Goal: Transaction & Acquisition: Download file/media

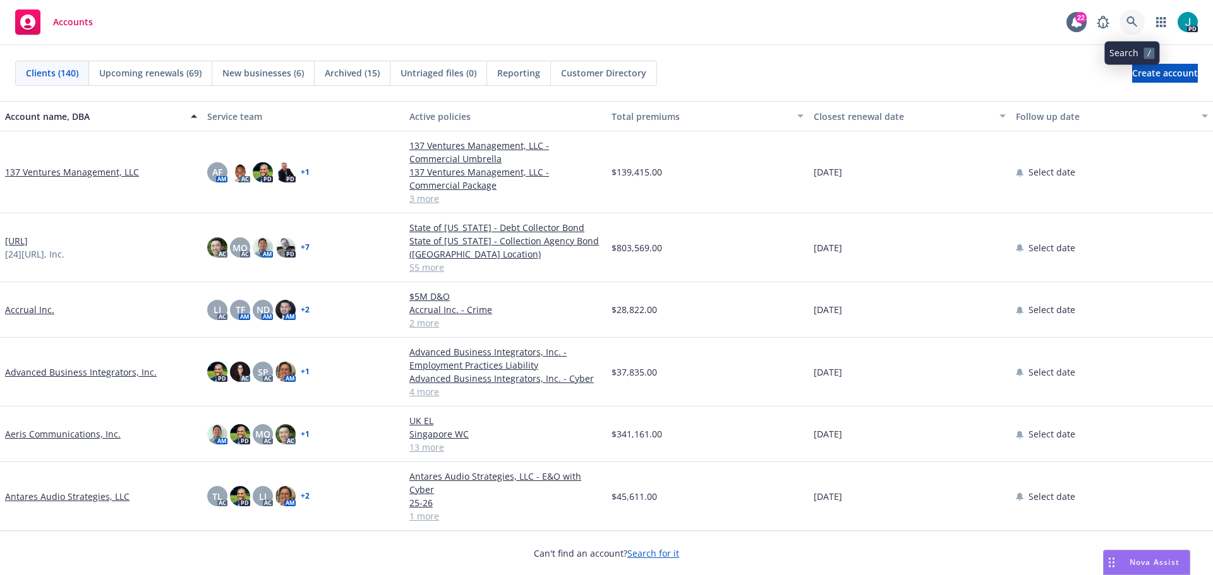
click at [1137, 18] on icon at bounding box center [1131, 21] width 11 height 11
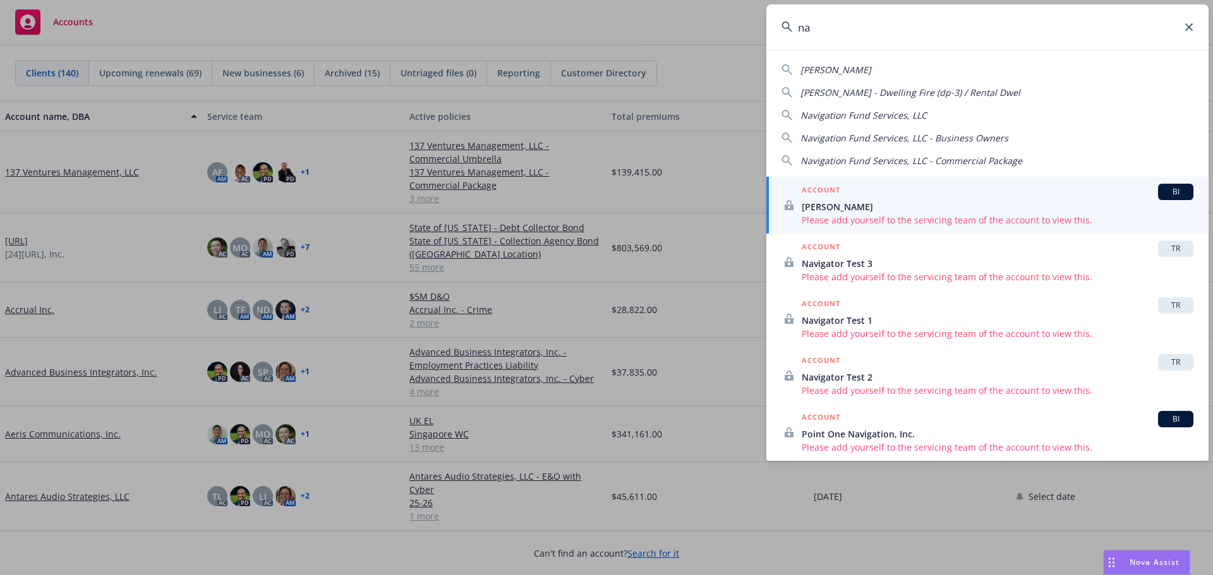
type input "n"
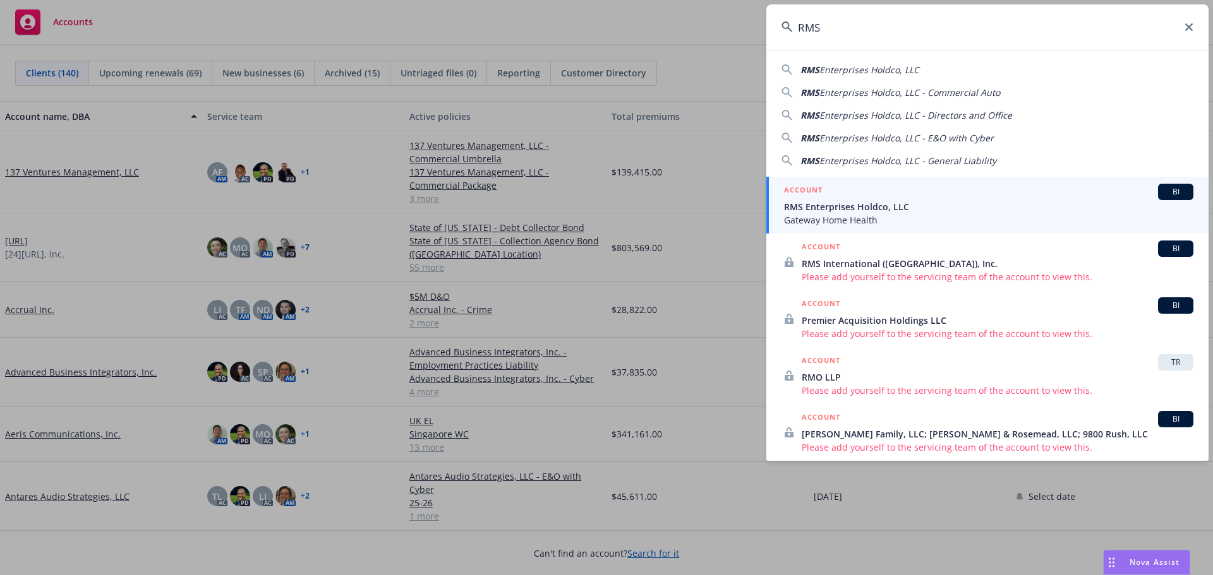
click at [858, 70] on span "Enterprises Holdco, LLC" at bounding box center [869, 70] width 100 height 12
type input "RMS Enterprises Holdco, LLC"
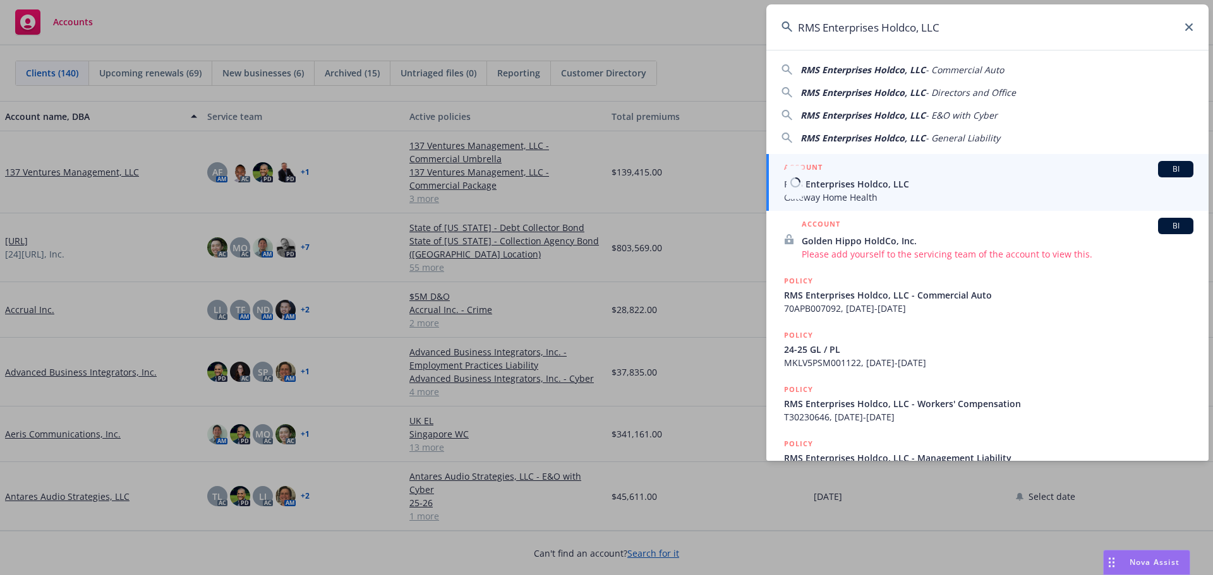
click at [854, 195] on span "Gateway Home Health" at bounding box center [988, 197] width 409 height 13
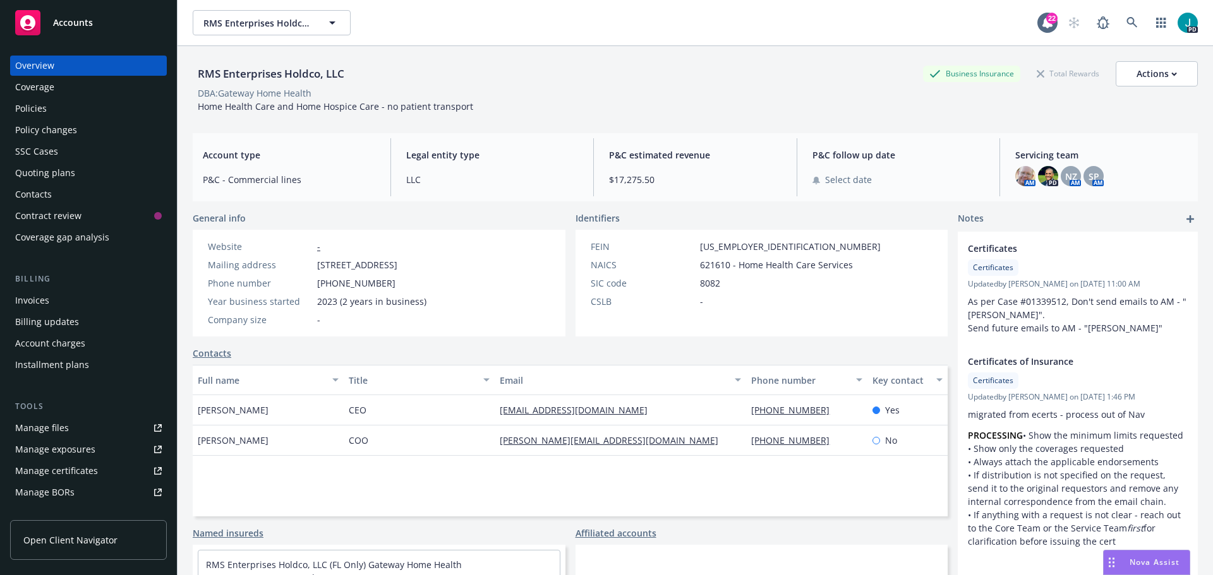
click at [73, 104] on div "Policies" at bounding box center [88, 109] width 147 height 20
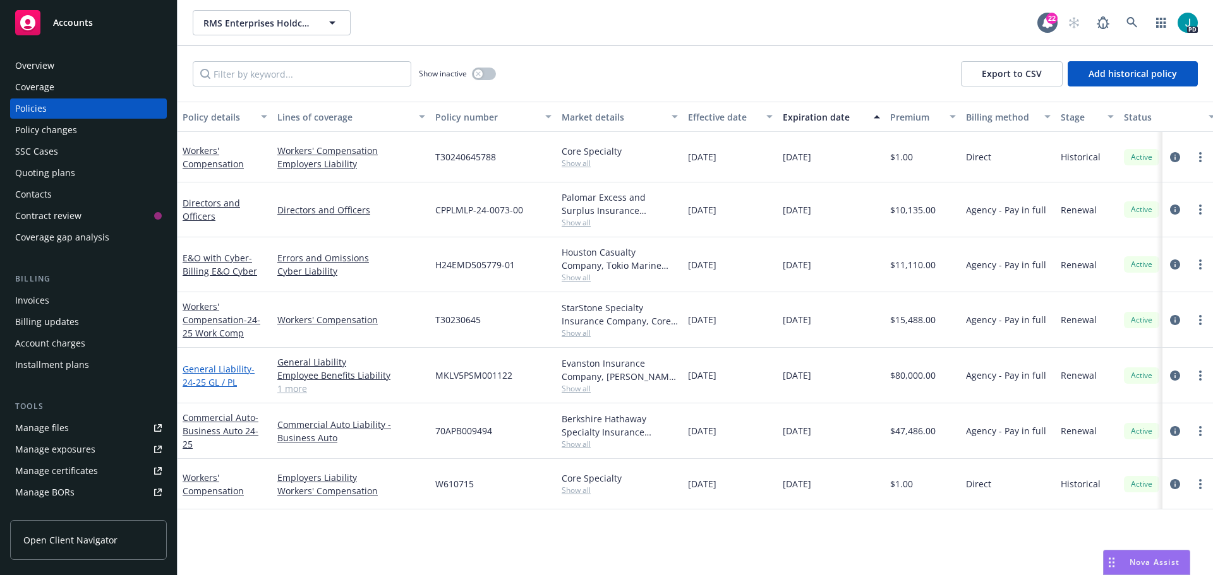
click at [215, 366] on link "General Liability - 24-25 GL / PL" at bounding box center [219, 375] width 72 height 25
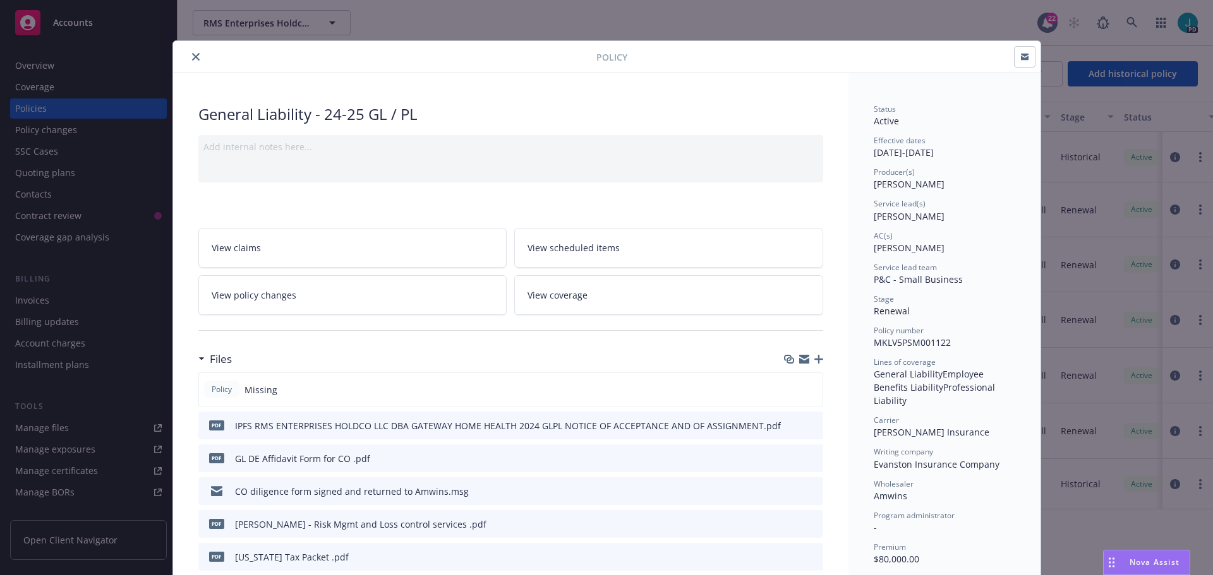
click at [188, 52] on button "close" at bounding box center [195, 56] width 15 height 15
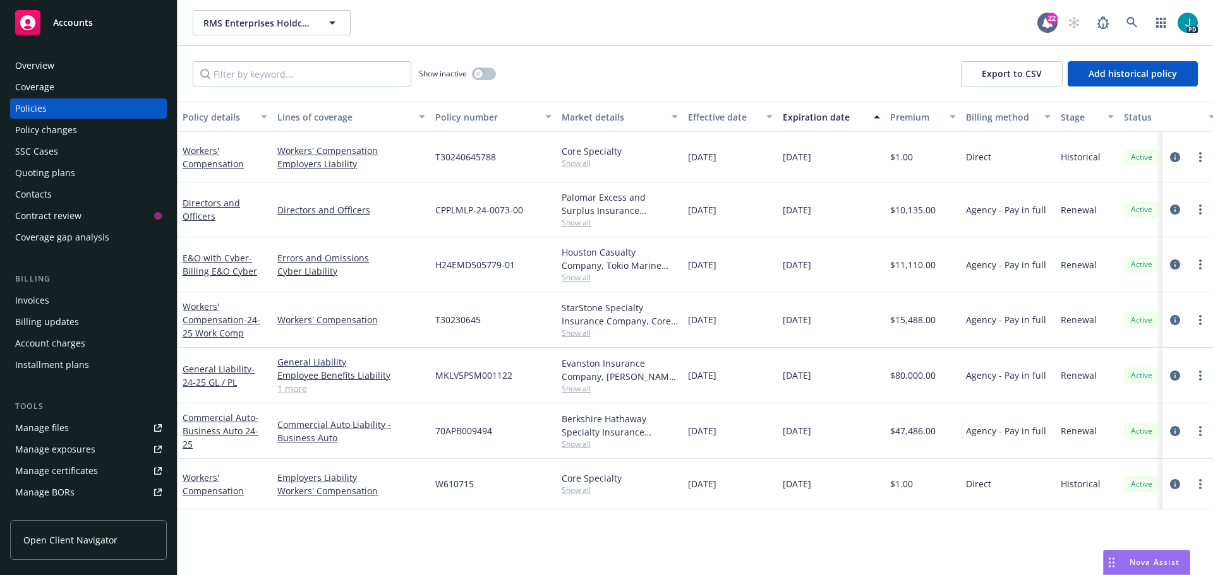
click at [1172, 269] on icon "circleInformation" at bounding box center [1175, 265] width 10 height 10
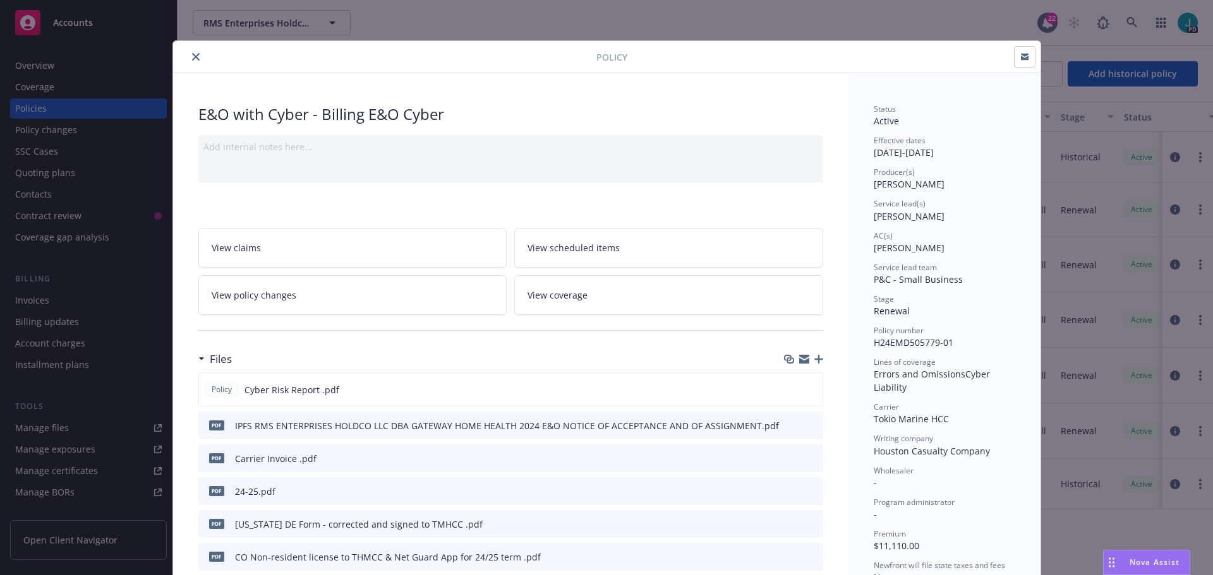
click at [786, 496] on button at bounding box center [791, 491] width 10 height 13
click at [786, 491] on icon "download file" at bounding box center [790, 490] width 8 height 8
click at [188, 54] on button "close" at bounding box center [195, 56] width 15 height 15
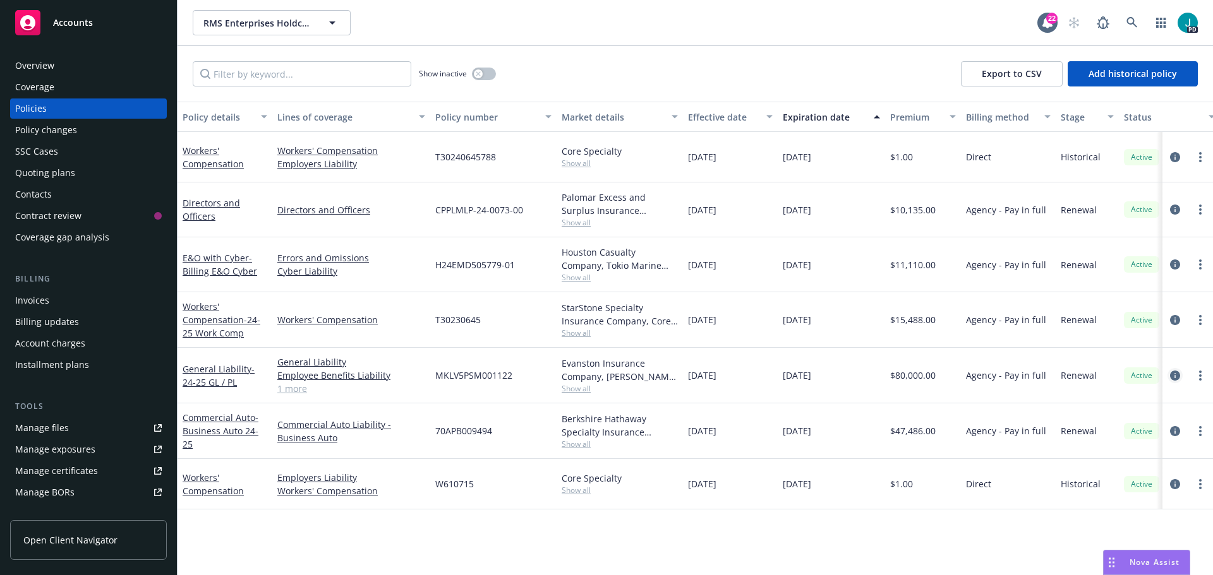
click at [1175, 378] on icon "circleInformation" at bounding box center [1175, 376] width 10 height 10
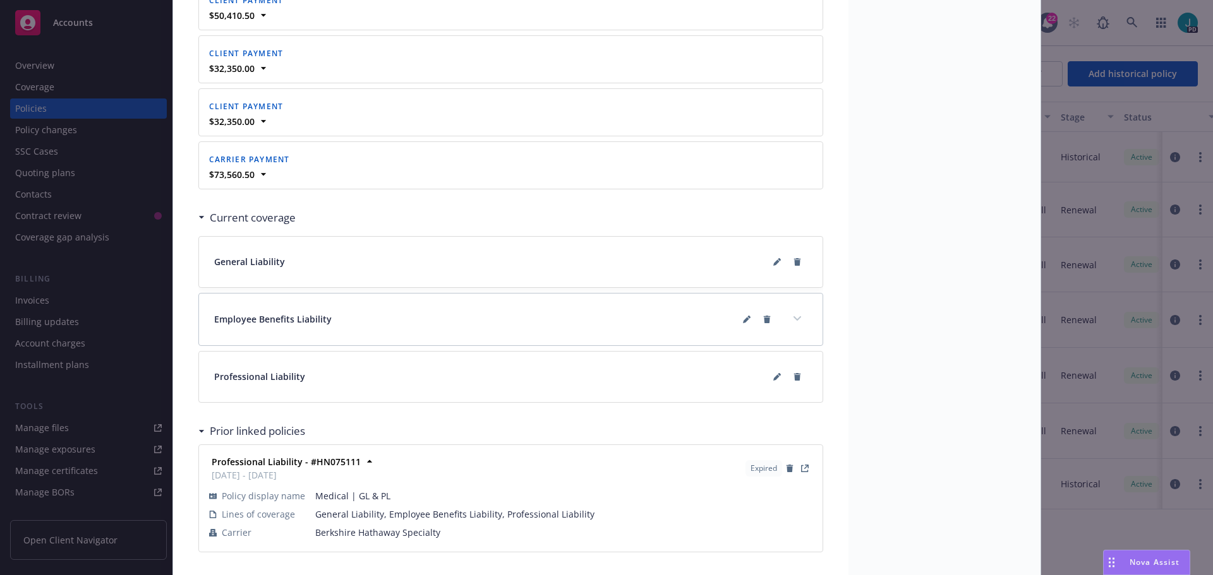
scroll to position [1484, 0]
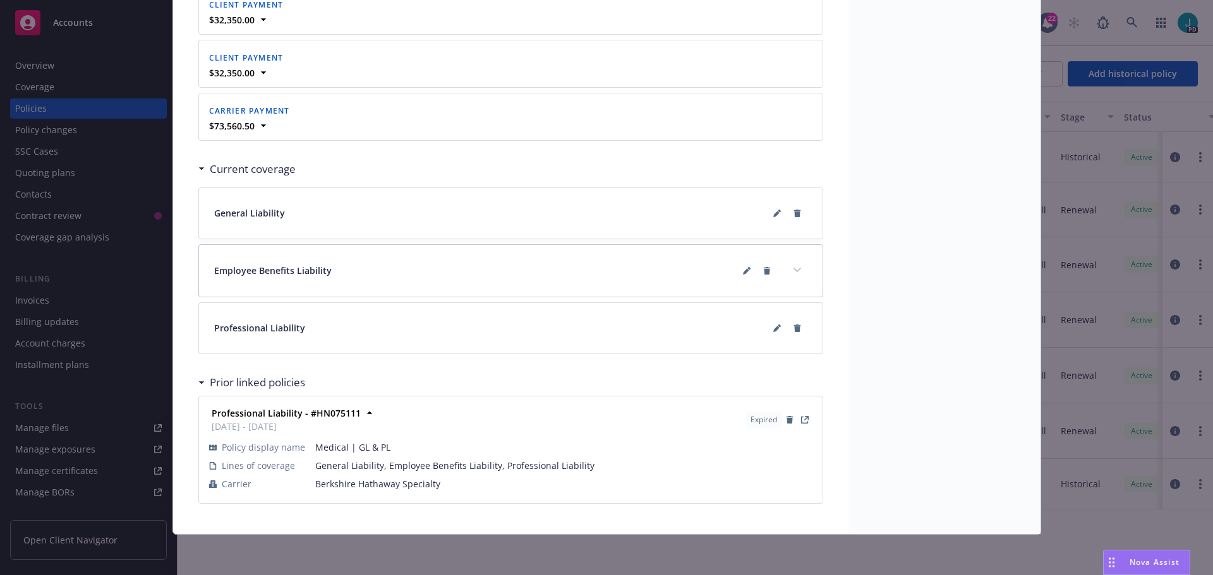
click at [459, 462] on span "General Liability, Employee Benefits Liability, Professional Liability" at bounding box center [563, 465] width 497 height 13
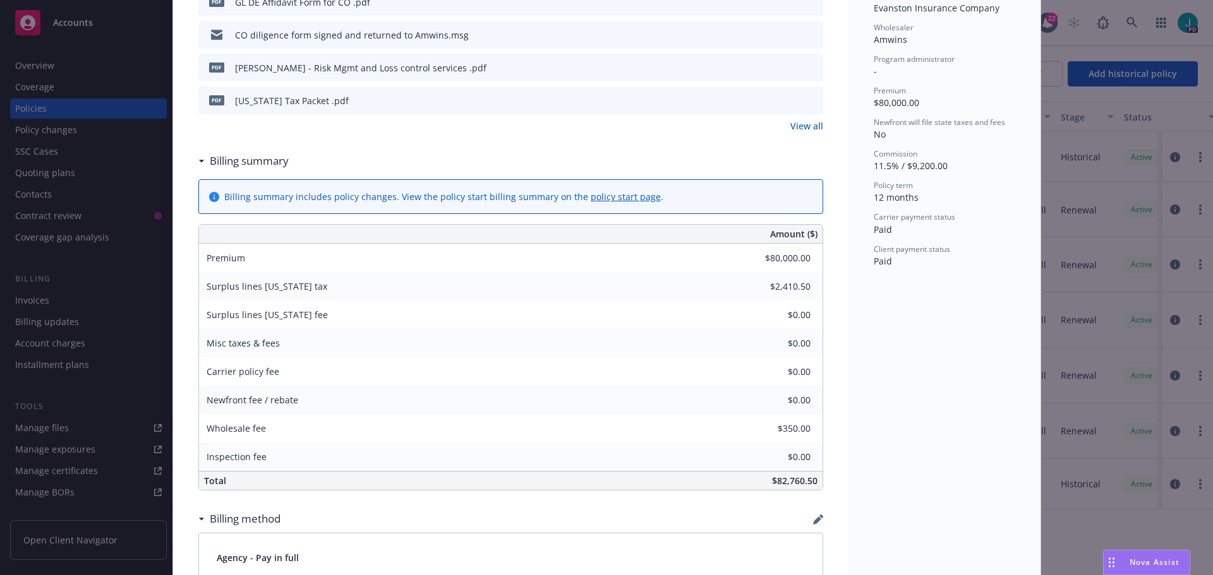
scroll to position [221, 0]
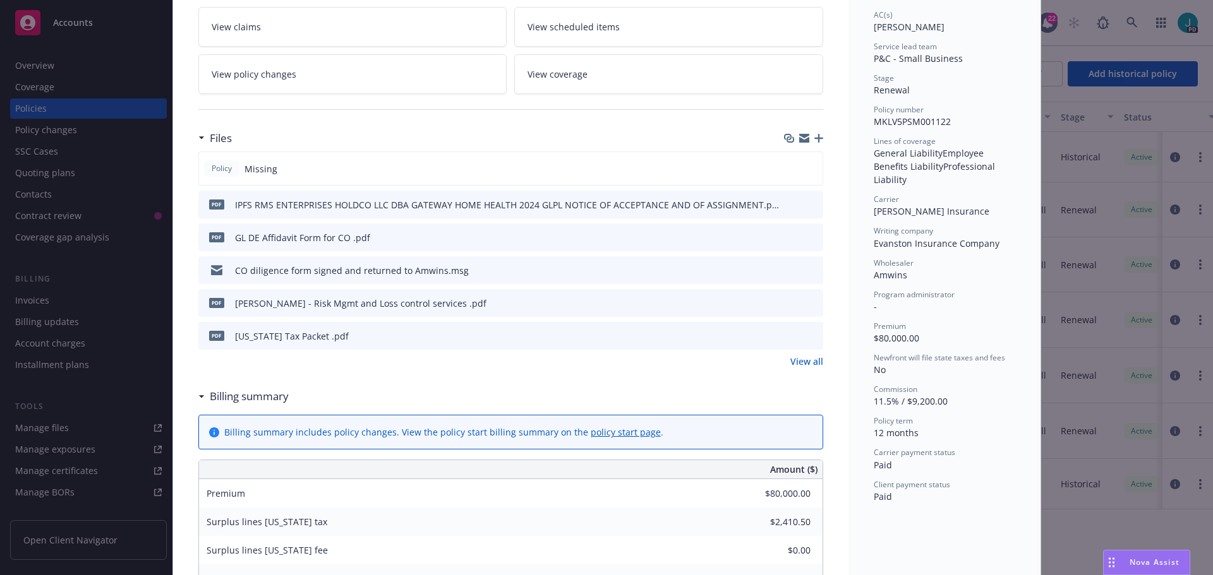
click at [787, 205] on icon "download file" at bounding box center [790, 204] width 10 height 10
